Goal: Find specific page/section: Find specific page/section

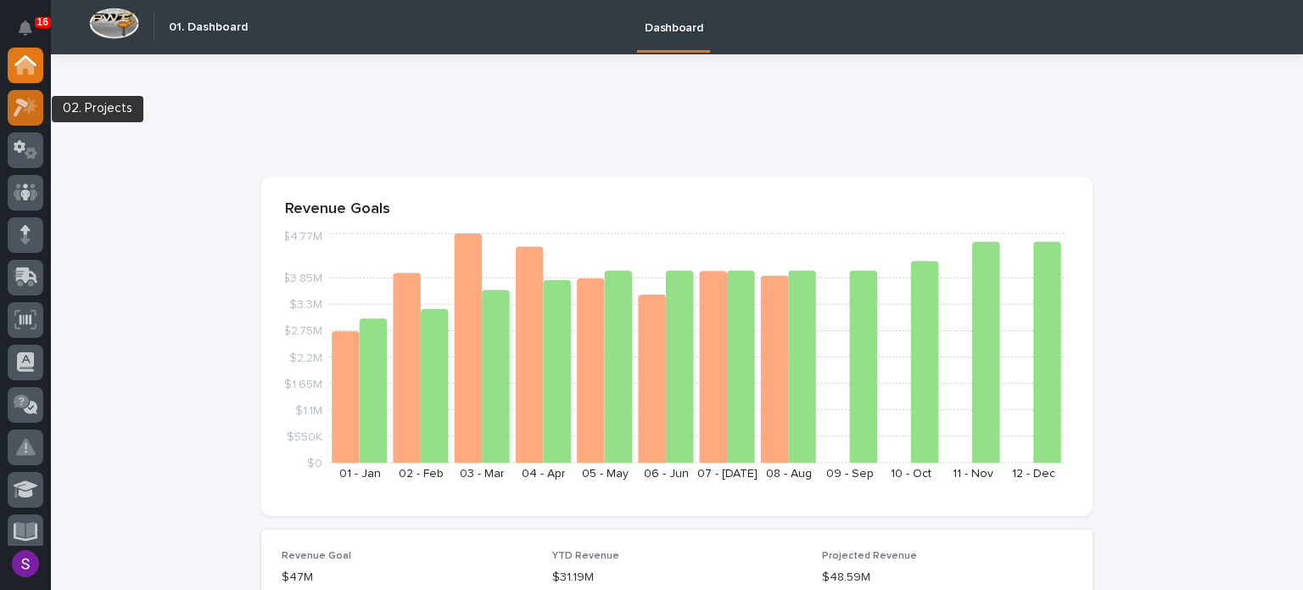
click at [8, 104] on div at bounding box center [26, 108] width 36 height 36
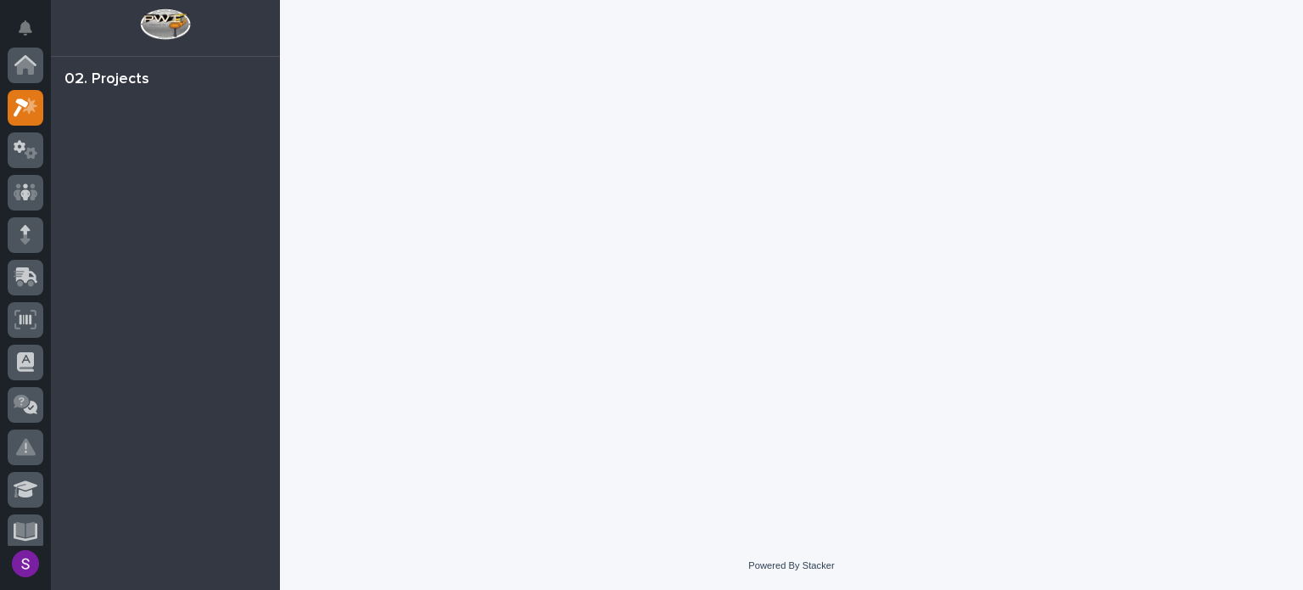
scroll to position [42, 0]
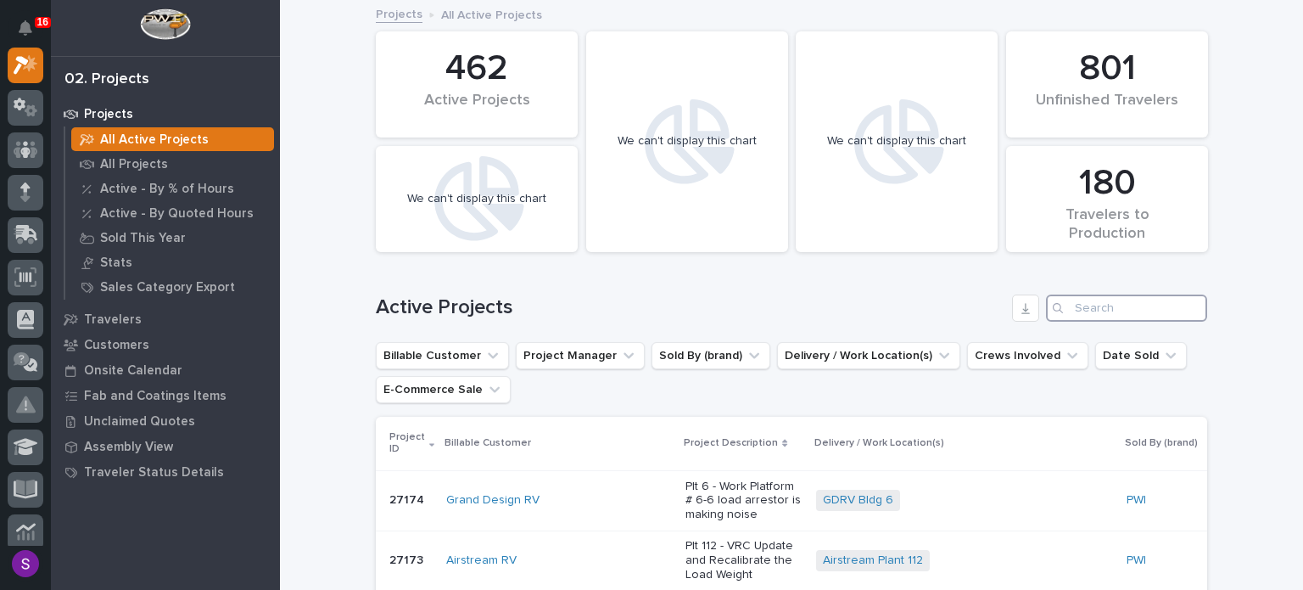
click at [1122, 311] on input "Search" at bounding box center [1126, 307] width 161 height 27
click at [1120, 309] on input "Search" at bounding box center [1126, 307] width 161 height 27
paste input "26710"
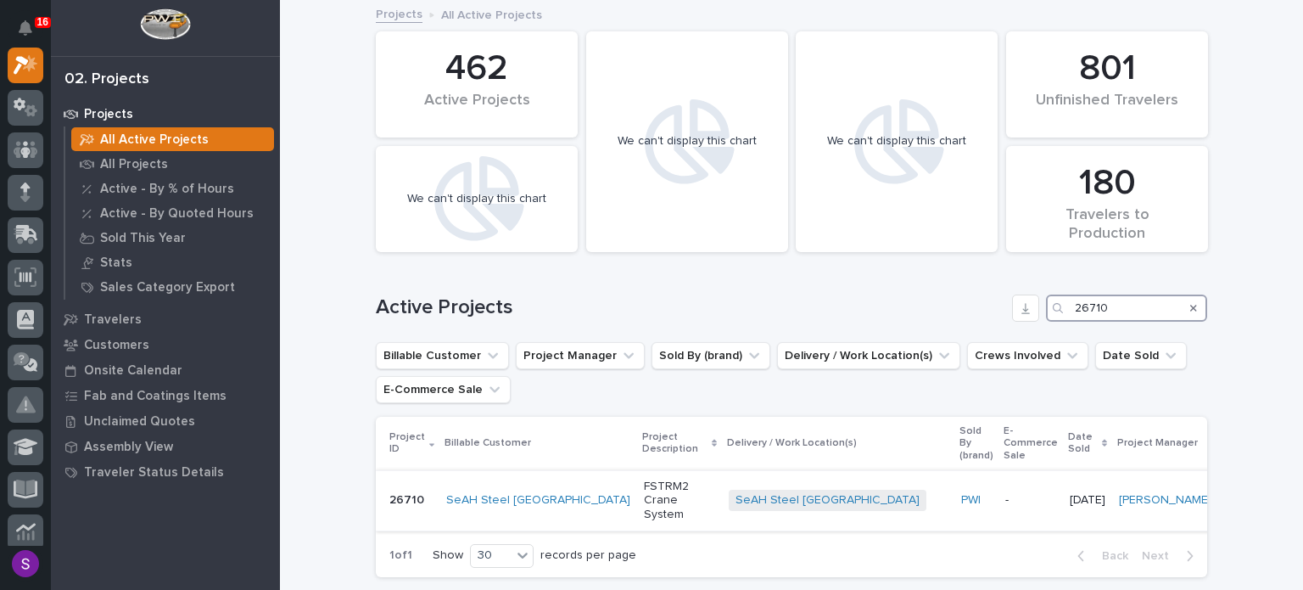
type input "26710"
click at [1005, 493] on p "-" at bounding box center [1030, 500] width 51 height 14
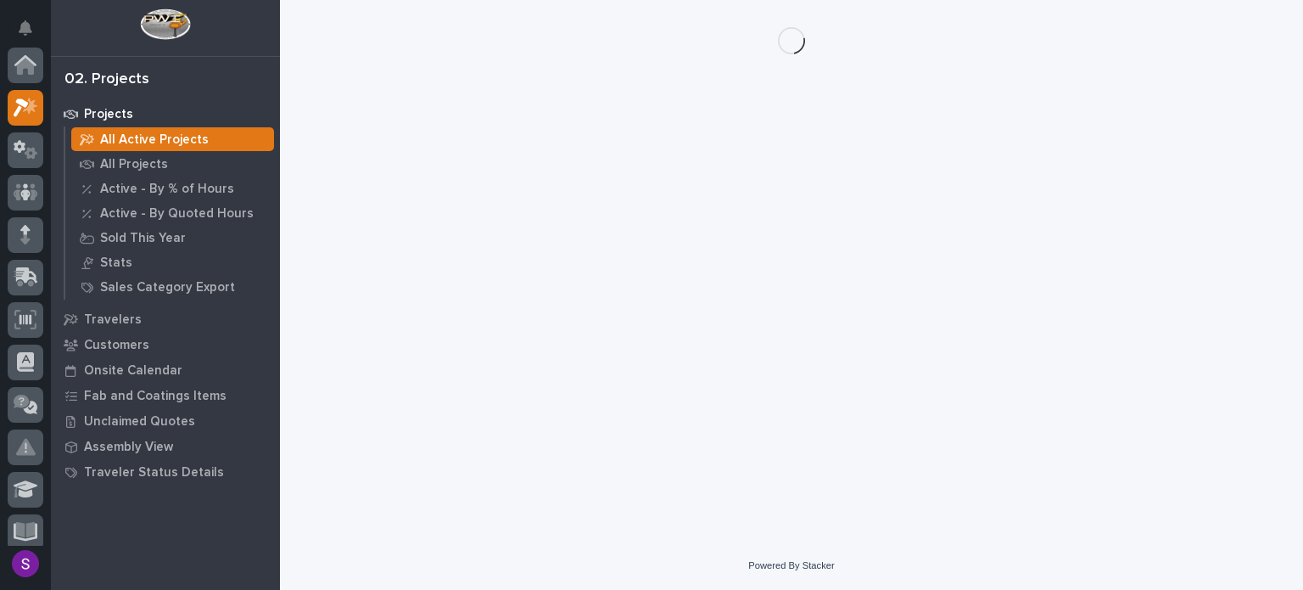
scroll to position [42, 0]
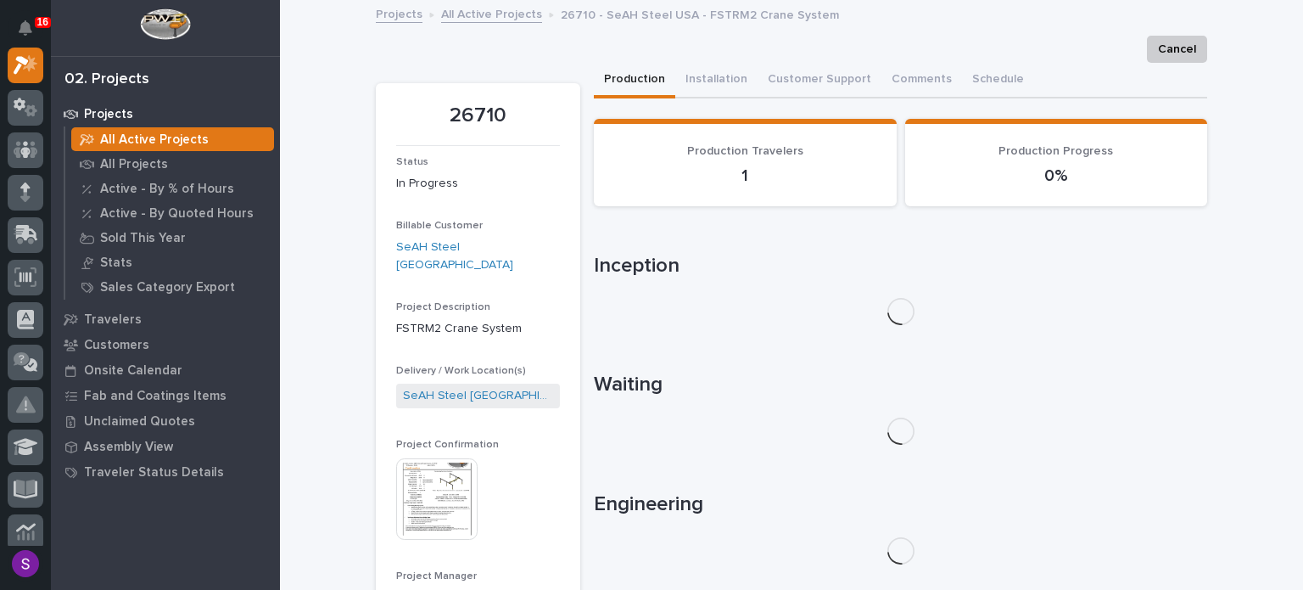
click at [425, 459] on img at bounding box center [436, 498] width 81 height 81
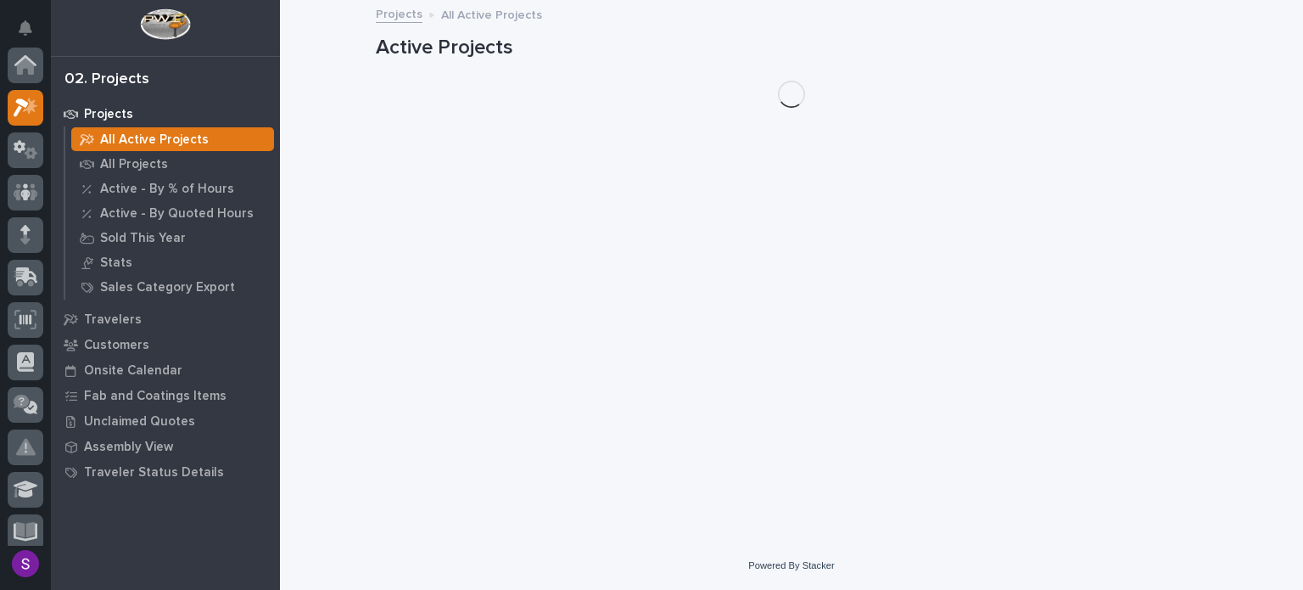
scroll to position [42, 0]
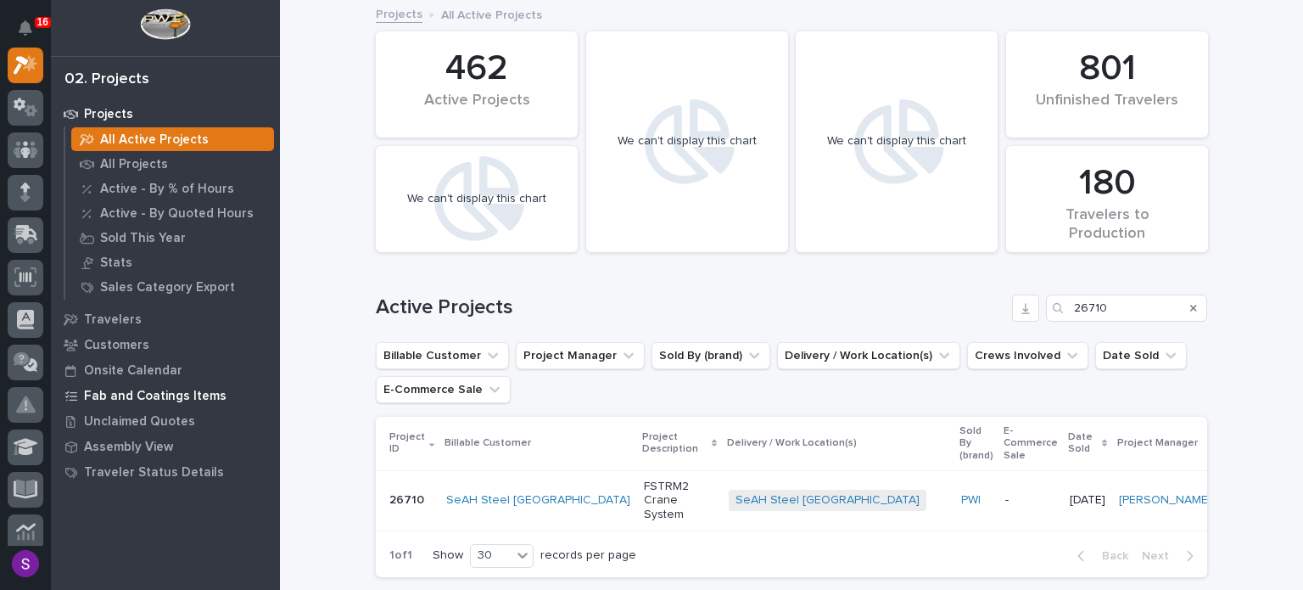
click at [194, 394] on p "Fab and Coatings Items" at bounding box center [155, 396] width 143 height 15
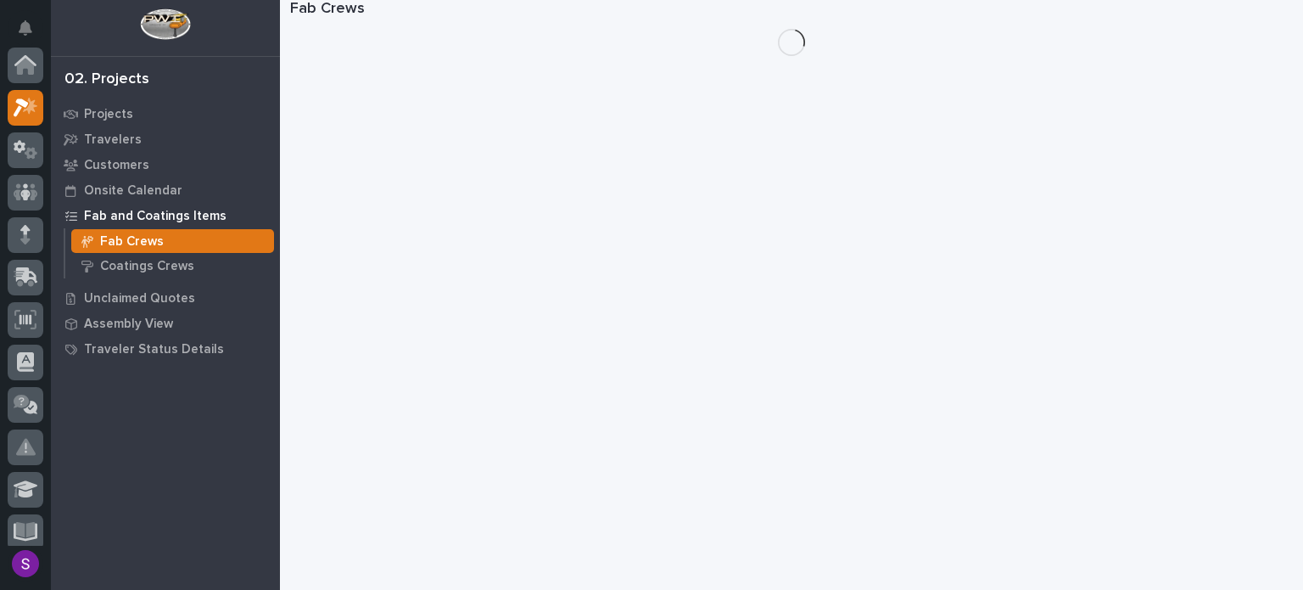
scroll to position [42, 0]
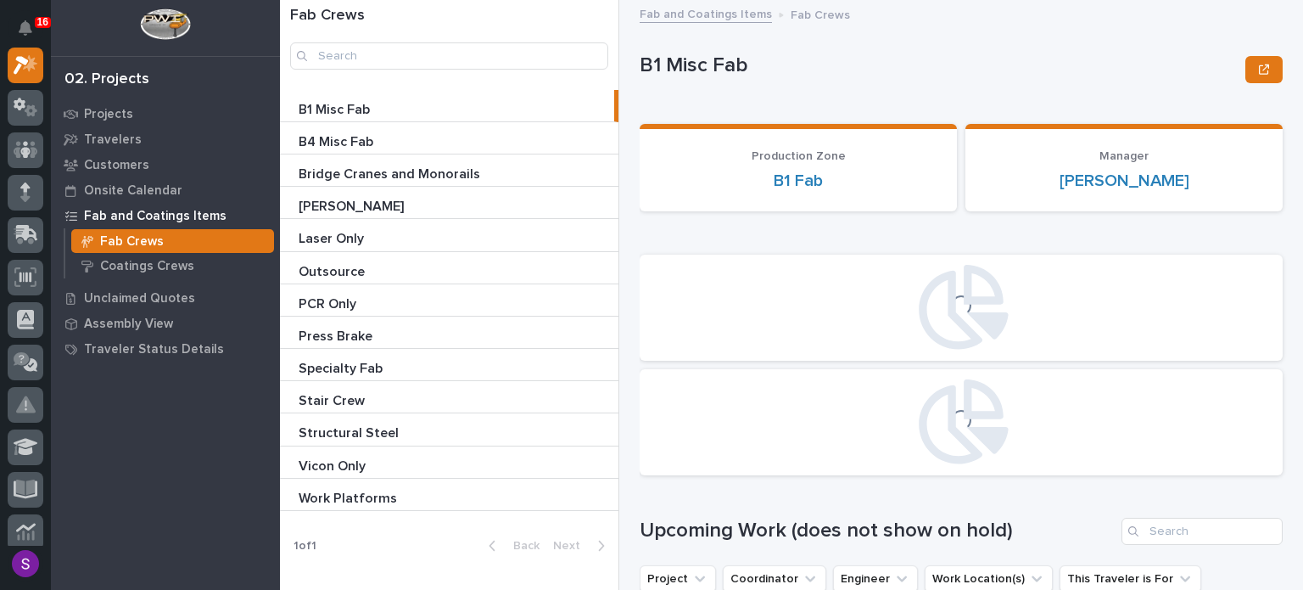
click at [361, 142] on p "B4 Misc Fab" at bounding box center [338, 141] width 78 height 20
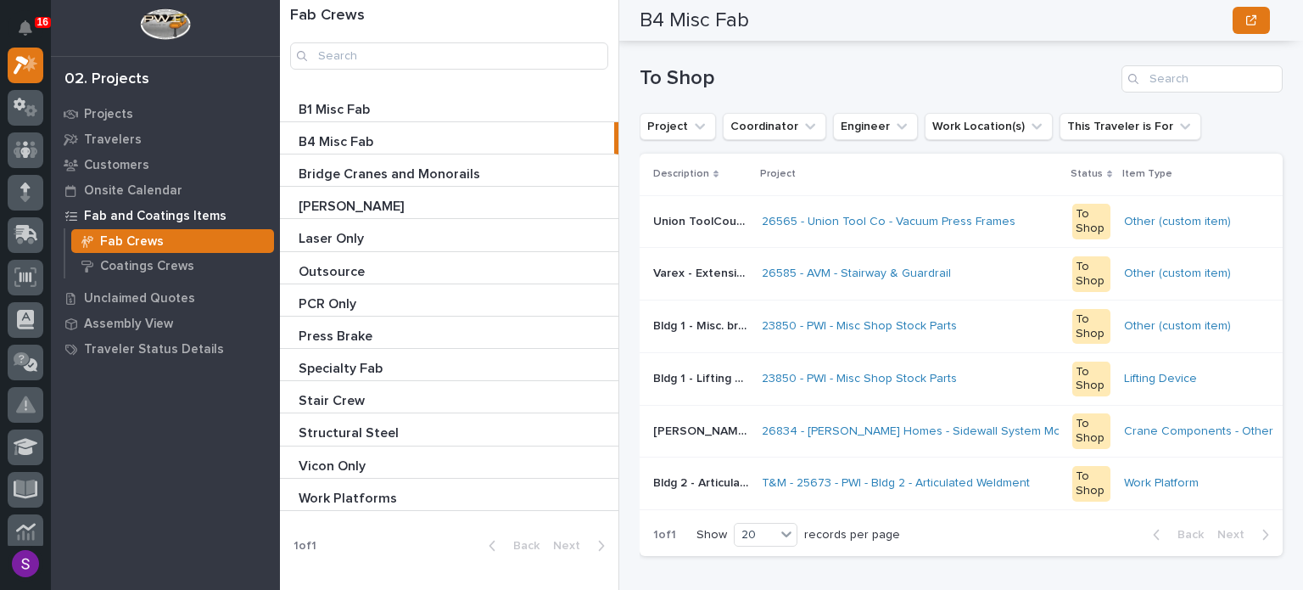
scroll to position [1272, 0]
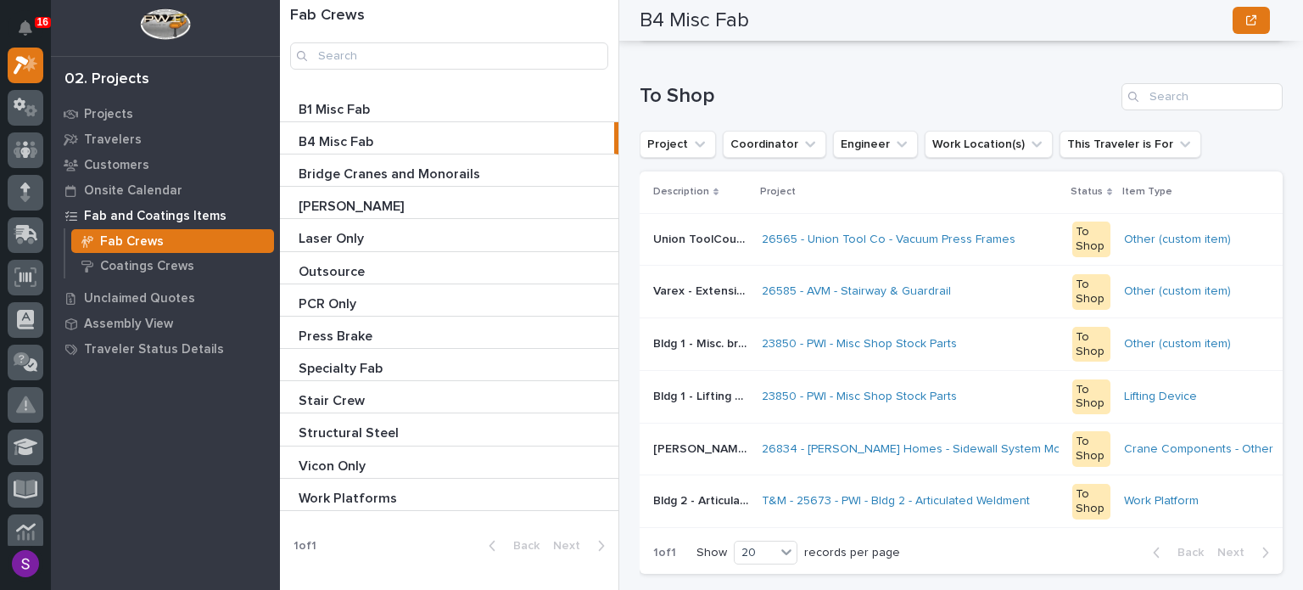
click at [411, 174] on p "Bridge Cranes and Monorails" at bounding box center [391, 173] width 185 height 20
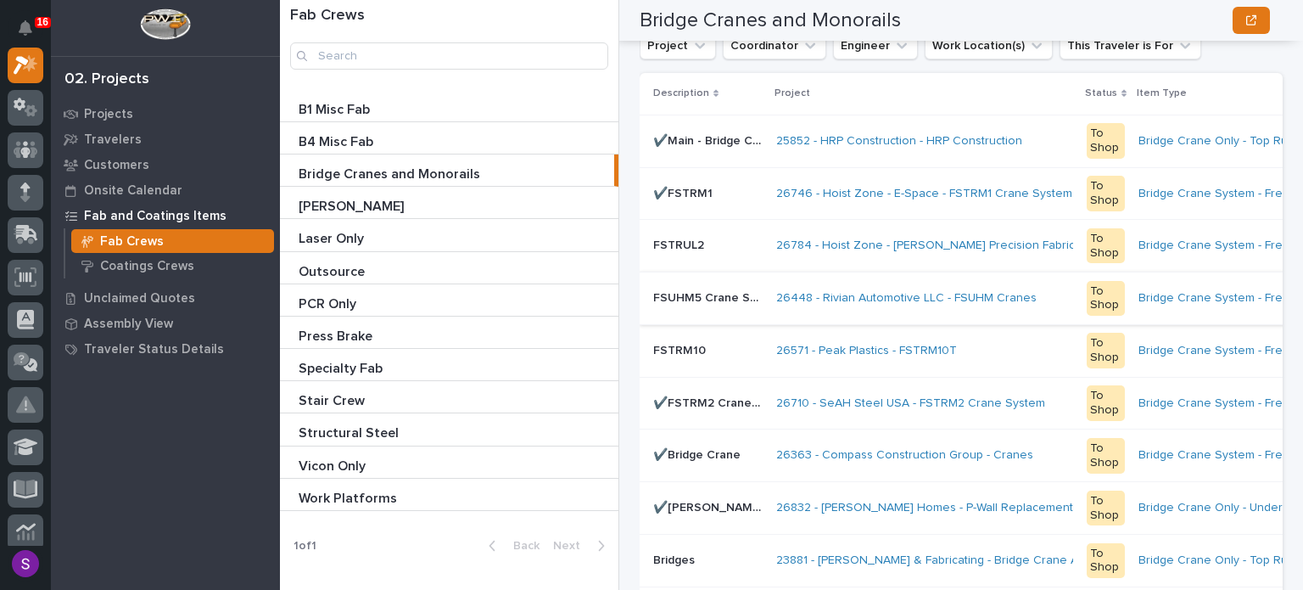
scroll to position [1442, 0]
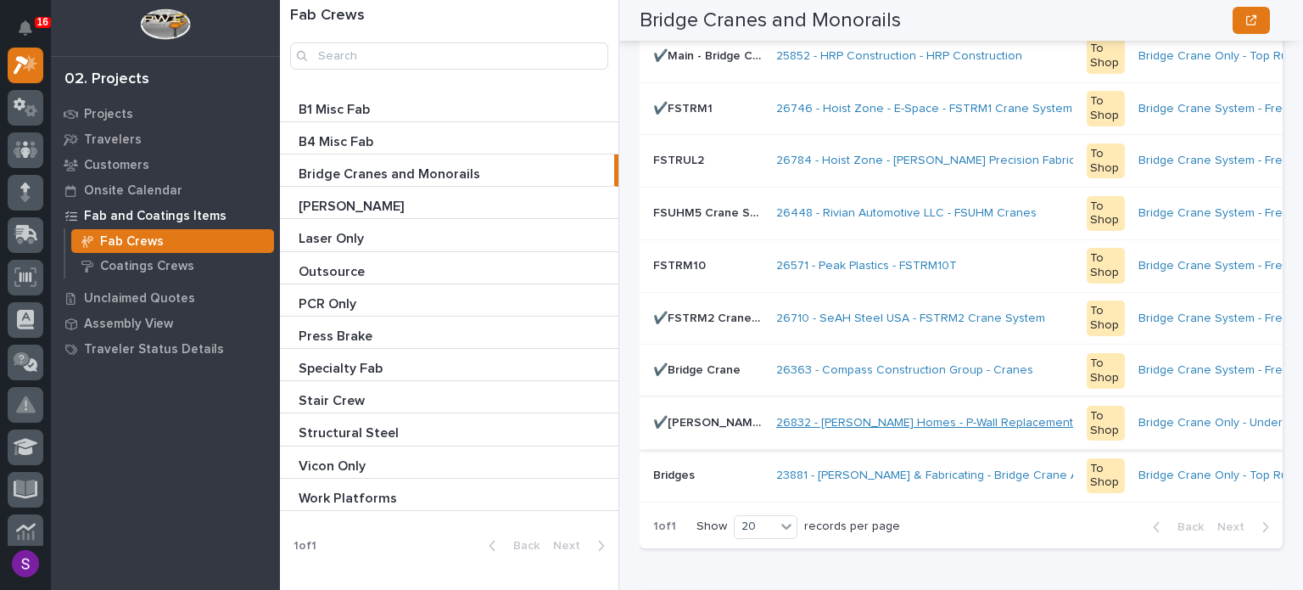
click at [830, 430] on link "26832 - [PERSON_NAME] Homes - P-Wall Replacement Bridge" at bounding box center [944, 423] width 336 height 14
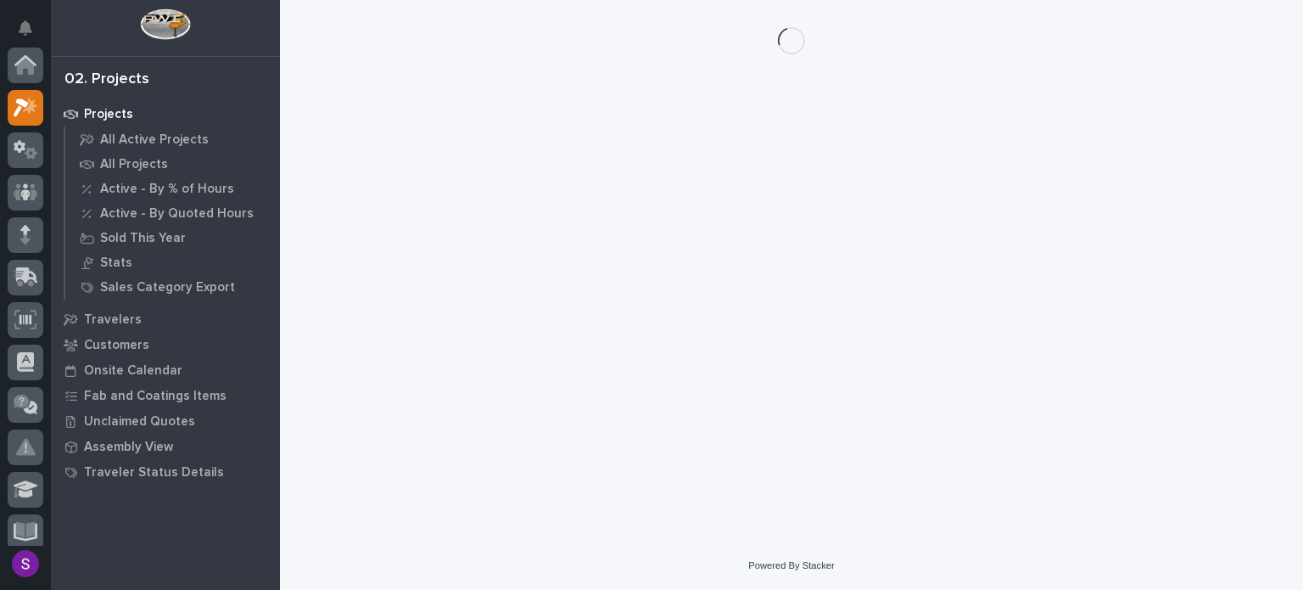
scroll to position [42, 0]
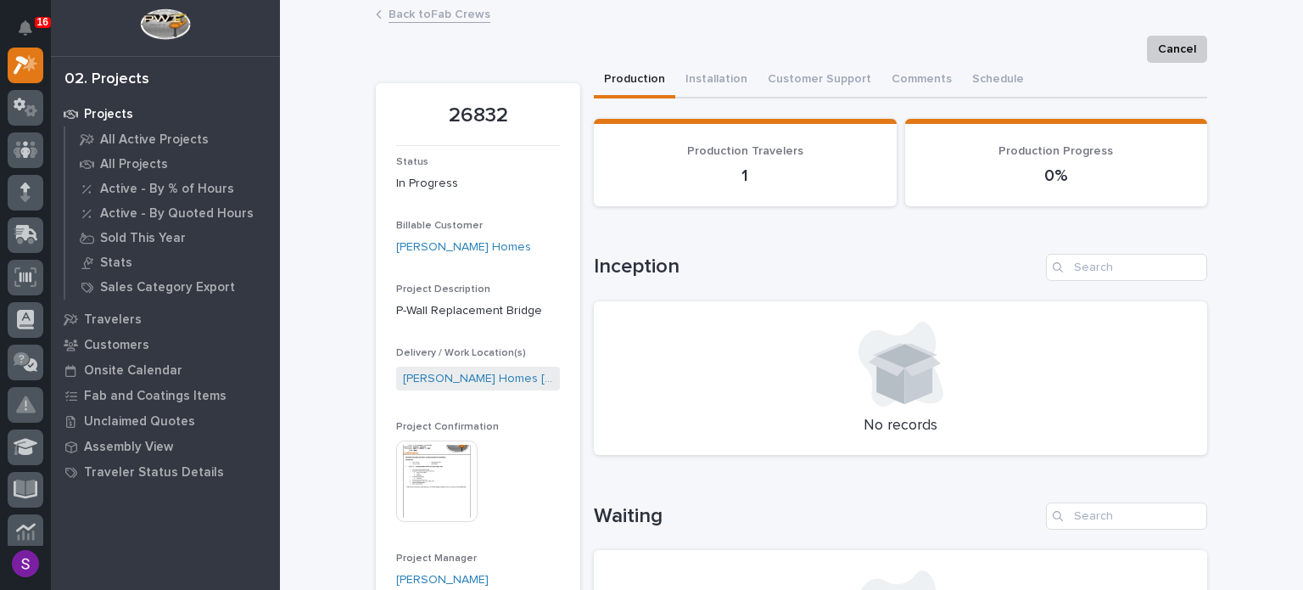
click at [430, 470] on img at bounding box center [436, 480] width 81 height 81
